Goal: Information Seeking & Learning: Learn about a topic

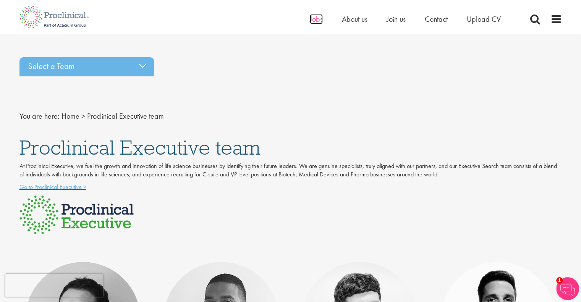
click at [315, 19] on span "Jobs" at bounding box center [316, 19] width 13 height 10
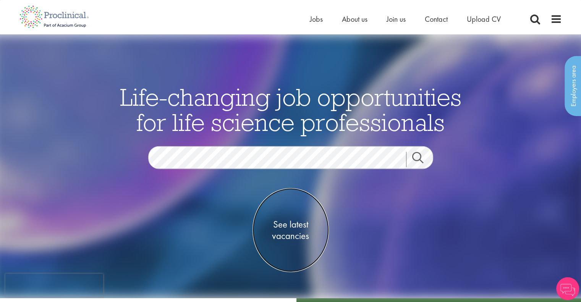
click at [281, 224] on span "See latest vacancies" at bounding box center [291, 230] width 76 height 23
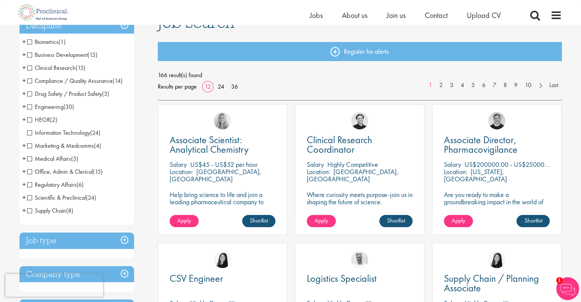
scroll to position [68, 0]
click at [30, 70] on span "Clinical Research" at bounding box center [51, 67] width 49 height 8
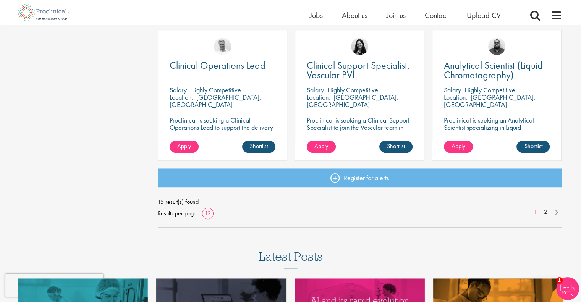
scroll to position [560, 0]
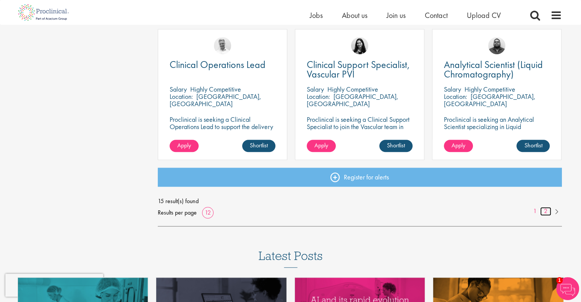
click at [547, 214] on link "2" at bounding box center [545, 211] width 11 height 9
